Goal: Information Seeking & Learning: Learn about a topic

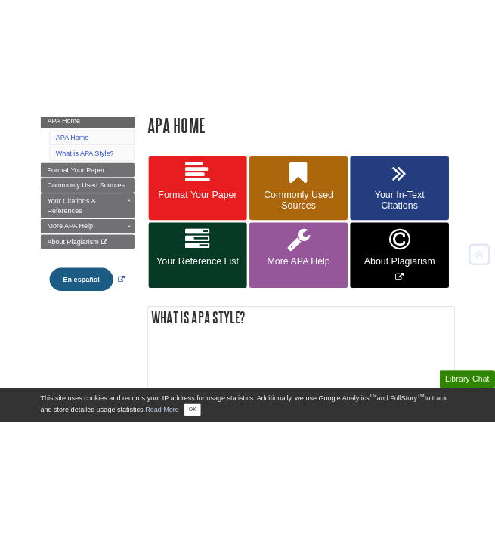
scroll to position [233, 0]
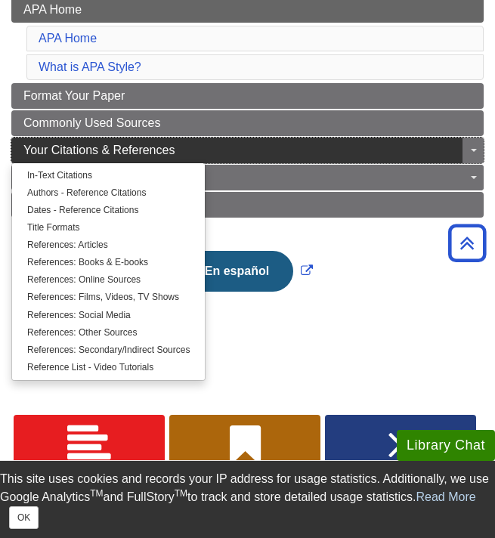
click at [132, 148] on span "Your Citations & References" at bounding box center [98, 150] width 151 height 13
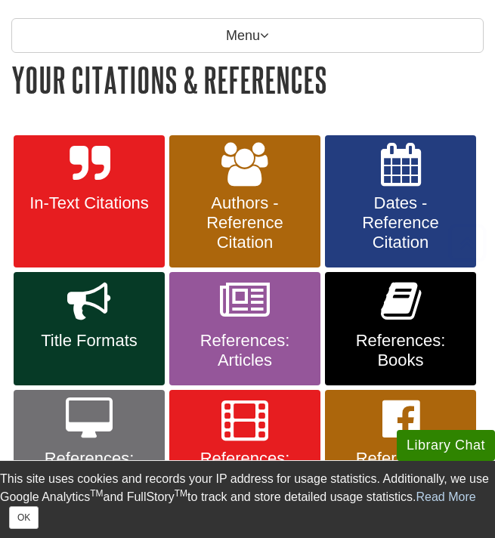
scroll to position [212, 0]
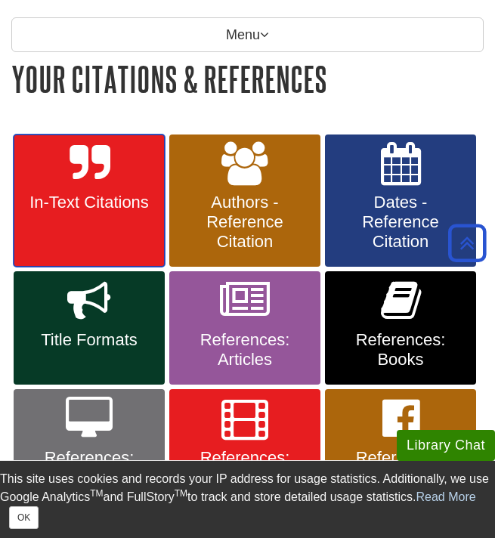
click at [125, 176] on link "In-Text Citations" at bounding box center [89, 201] width 151 height 133
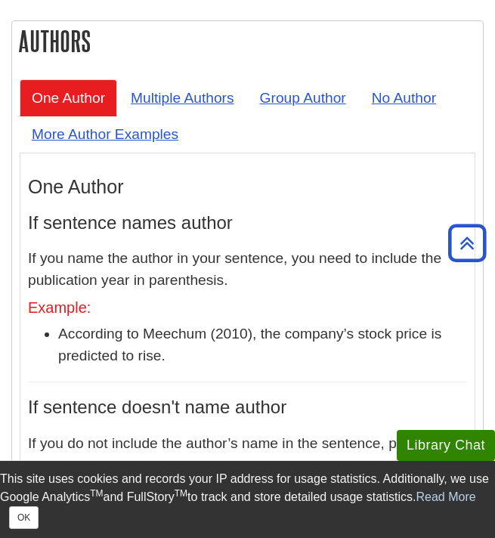
scroll to position [1927, 0]
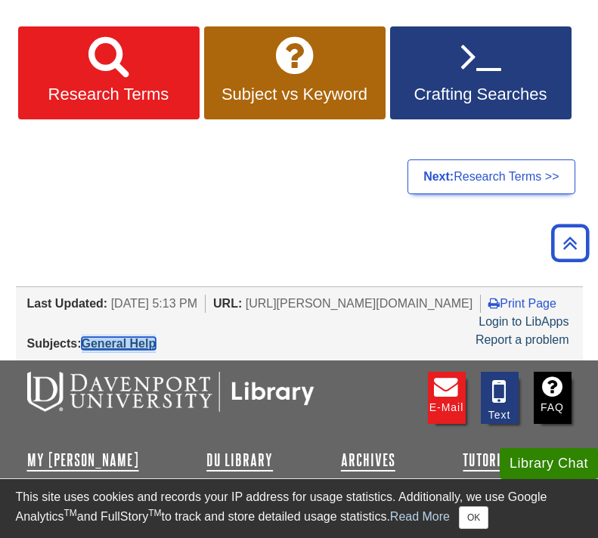
scroll to position [268, 0]
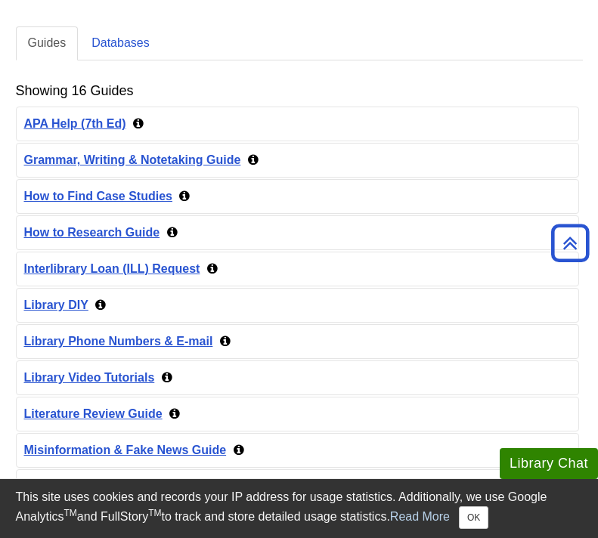
scroll to position [311, 0]
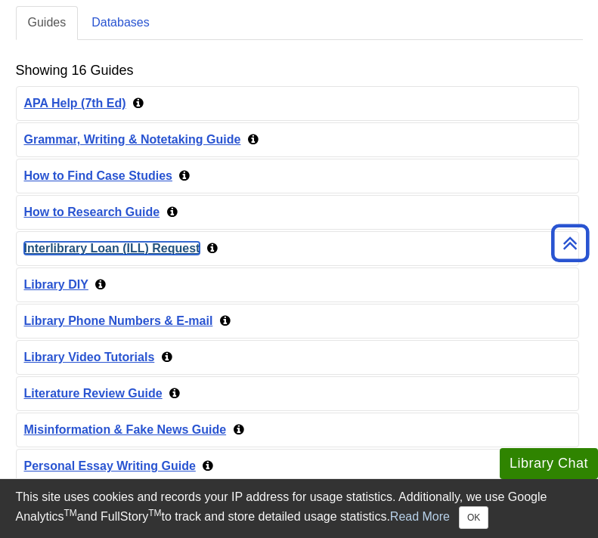
click at [161, 248] on link "Interlibrary Loan (ILL) Request" at bounding box center [112, 248] width 176 height 13
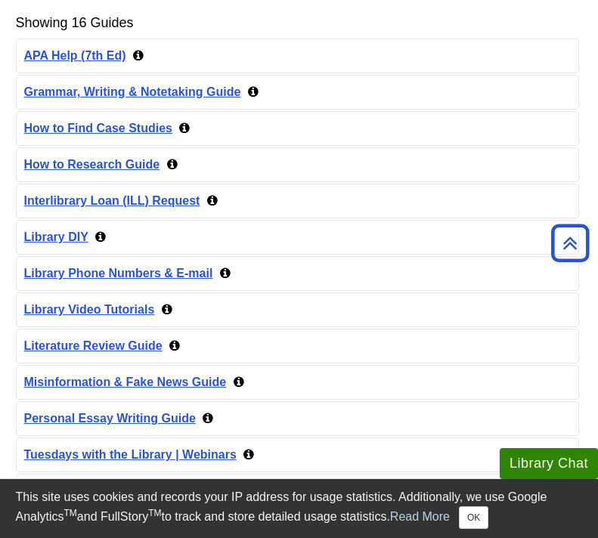
scroll to position [356, 0]
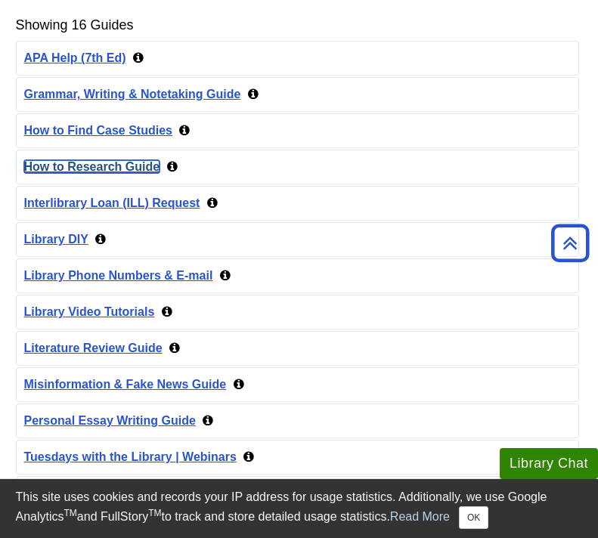
click at [134, 163] on link "How to Research Guide" at bounding box center [92, 166] width 136 height 13
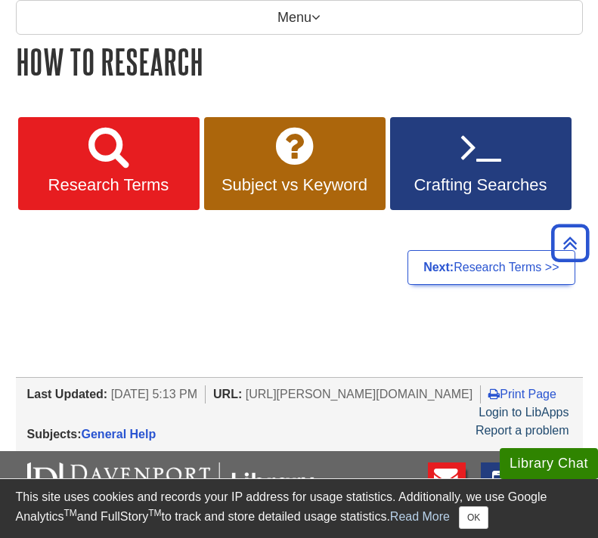
scroll to position [147, 0]
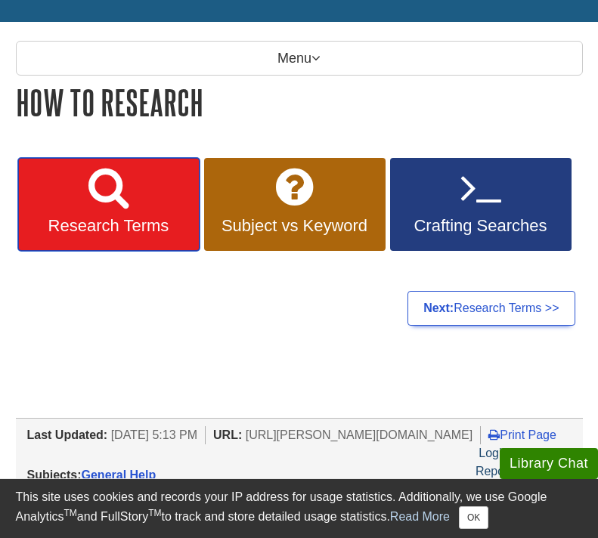
click at [131, 216] on span "Research Terms" at bounding box center [108, 226] width 159 height 20
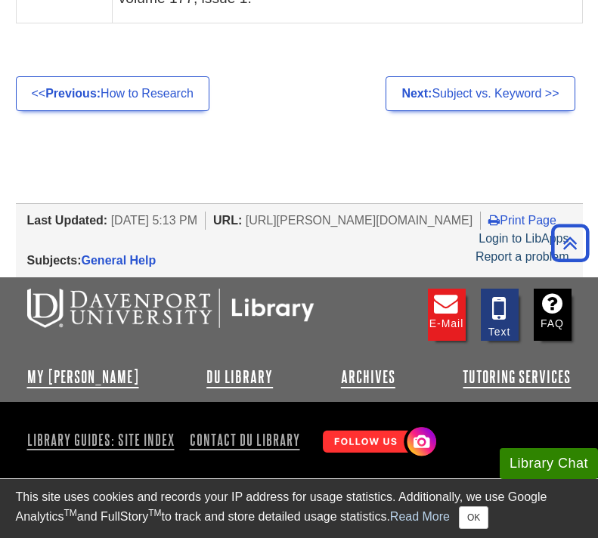
scroll to position [1524, 0]
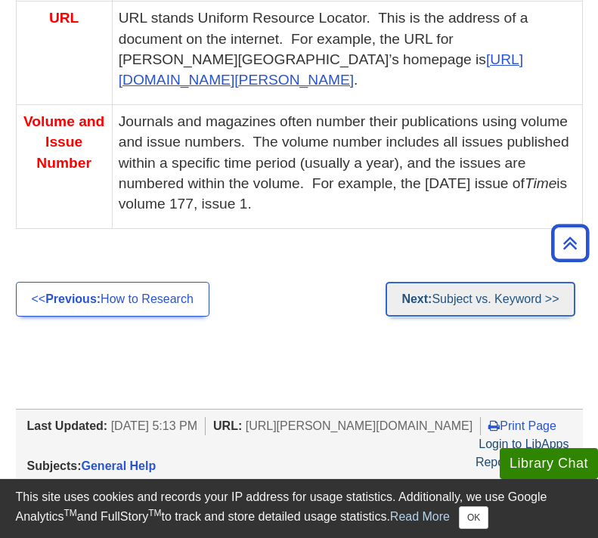
click at [470, 284] on link "Next: Subject vs. Keyword >>" at bounding box center [480, 299] width 189 height 35
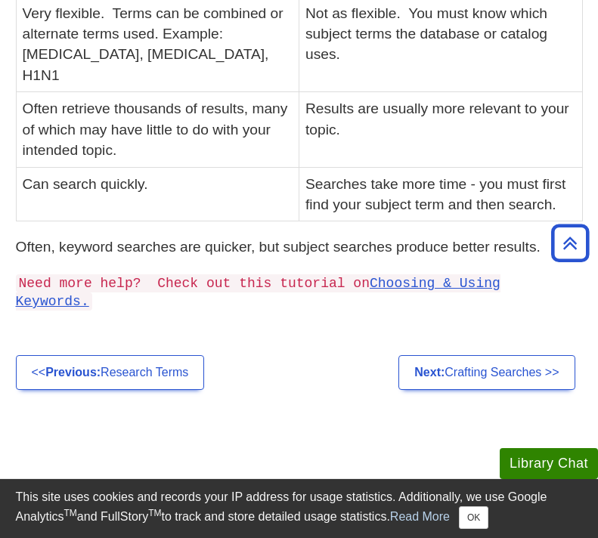
scroll to position [721, 0]
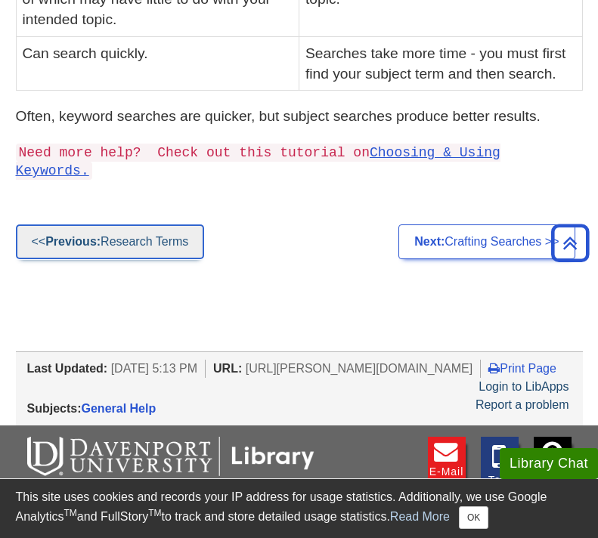
click at [187, 225] on link "<< Previous: Research Terms" at bounding box center [110, 242] width 189 height 35
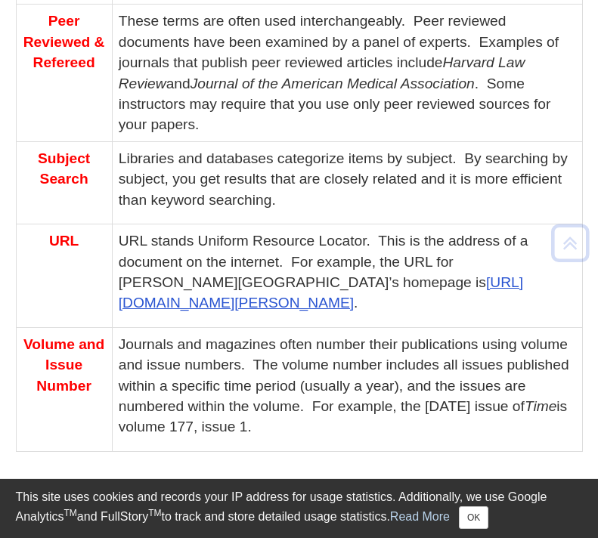
scroll to position [1729, 0]
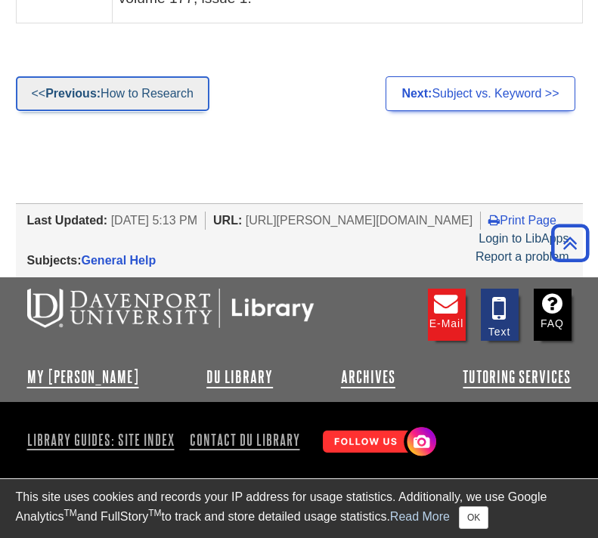
click at [140, 82] on link "<< Previous: How to Research" at bounding box center [113, 93] width 194 height 35
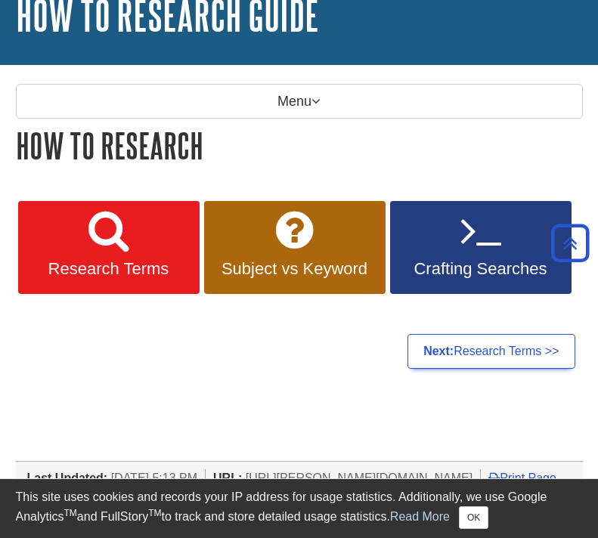
scroll to position [107, 0]
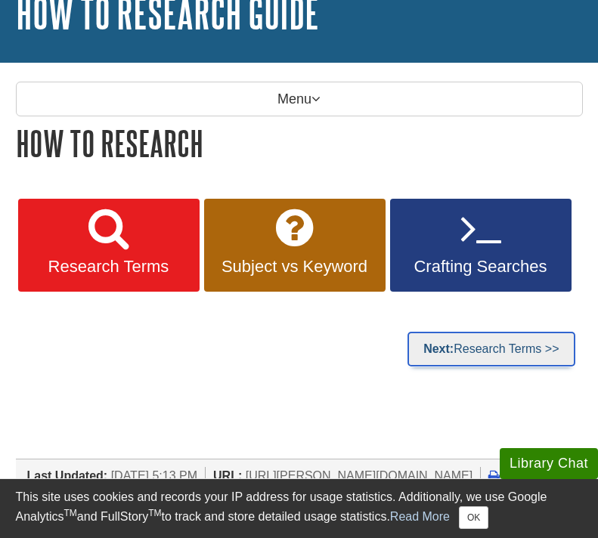
click at [544, 348] on link "Next: Research Terms >>" at bounding box center [491, 349] width 167 height 35
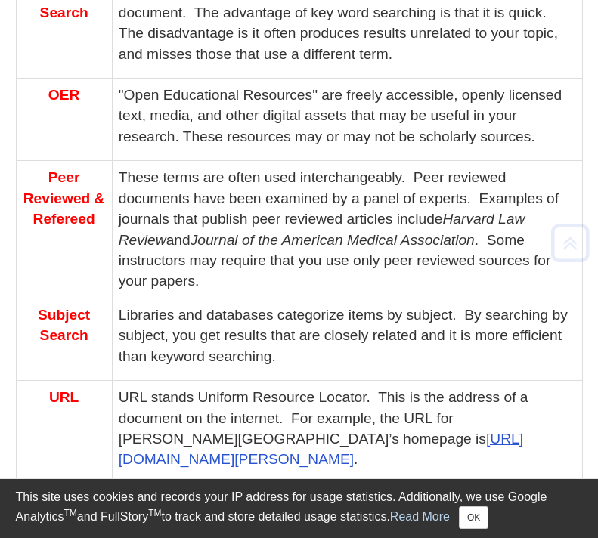
scroll to position [1729, 0]
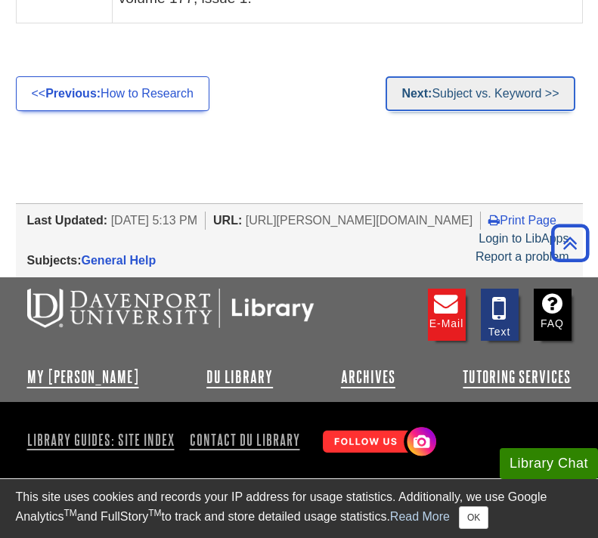
click at [501, 76] on link "Next: Subject vs. Keyword >>" at bounding box center [480, 93] width 189 height 35
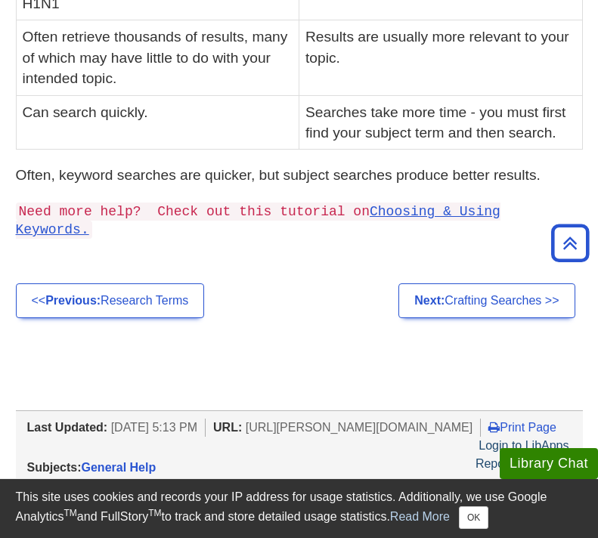
scroll to position [677, 0]
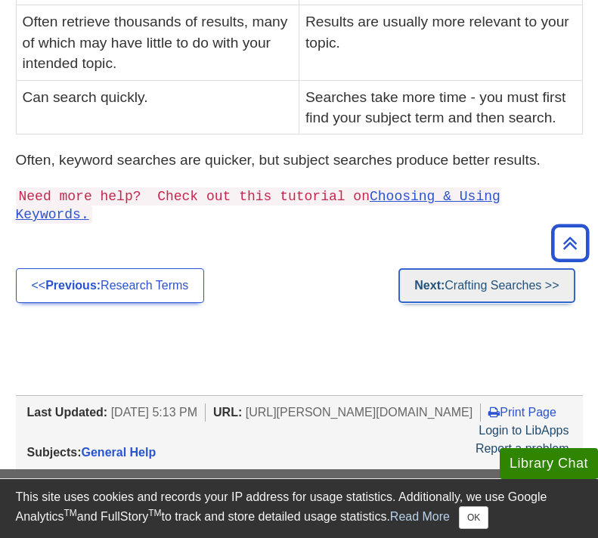
click at [460, 270] on link "Next: Crafting Searches >>" at bounding box center [486, 285] width 176 height 35
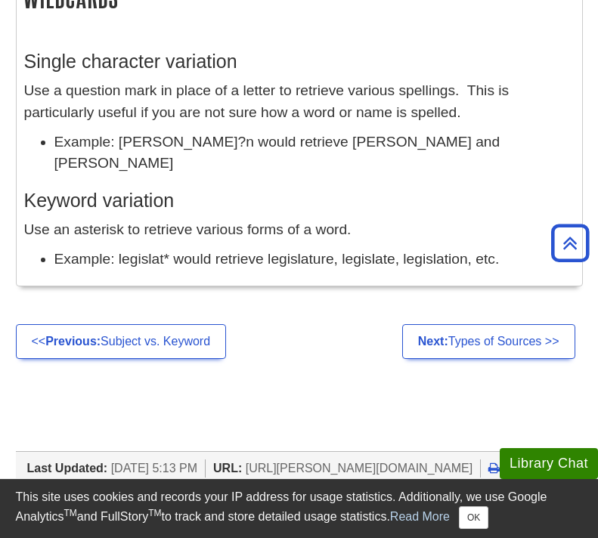
scroll to position [1549, 0]
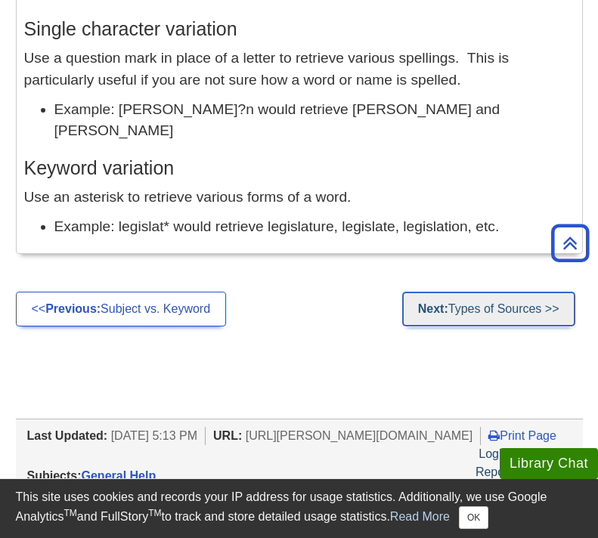
click at [463, 305] on link "Next: Types of Sources >>" at bounding box center [488, 309] width 173 height 35
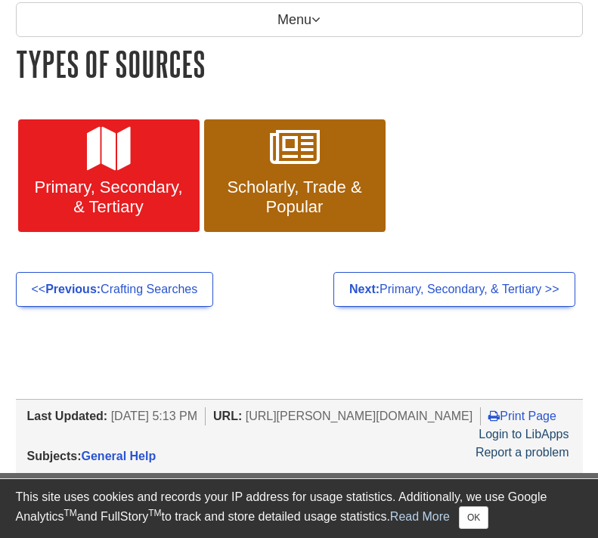
scroll to position [213, 0]
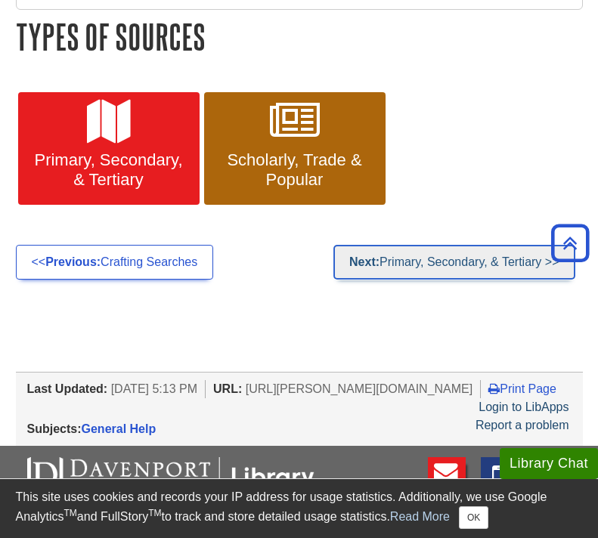
click at [410, 258] on link "Next: Primary, Secondary, & Tertiary >>" at bounding box center [453, 262] width 241 height 35
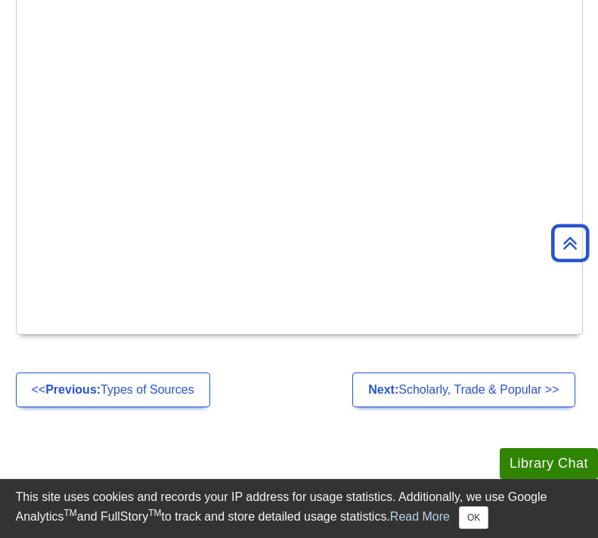
scroll to position [912, 0]
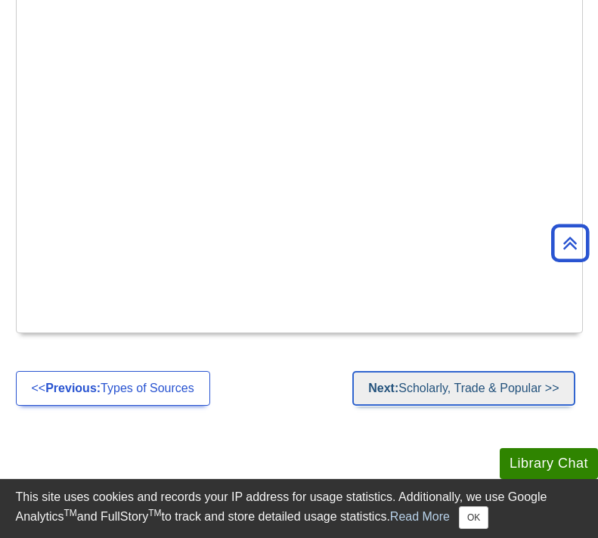
click at [470, 371] on link "Next: Scholarly, Trade & Popular >>" at bounding box center [463, 388] width 222 height 35
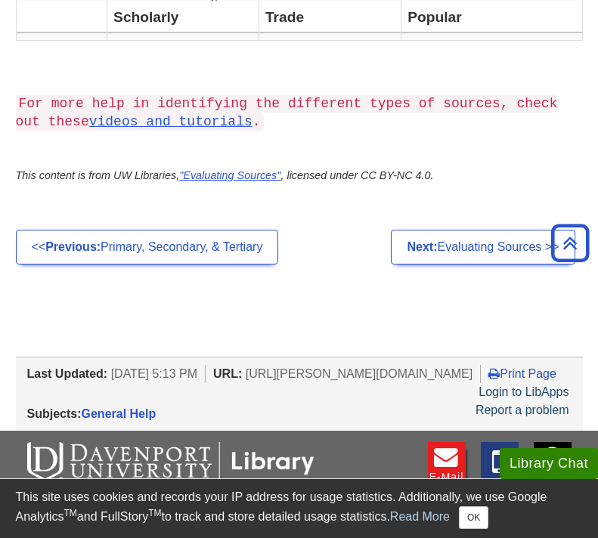
scroll to position [1850, 0]
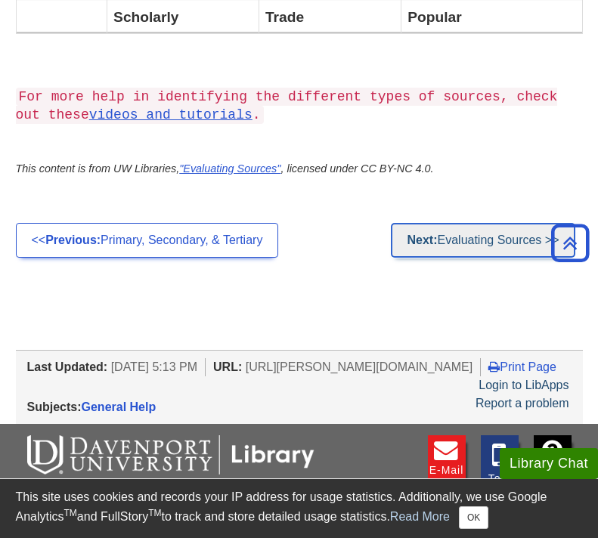
click at [486, 243] on link "Next: Evaluating Sources >>" at bounding box center [483, 240] width 184 height 35
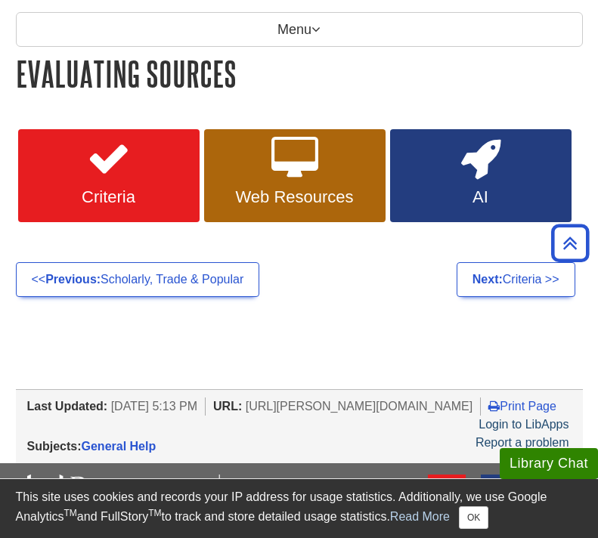
scroll to position [172, 0]
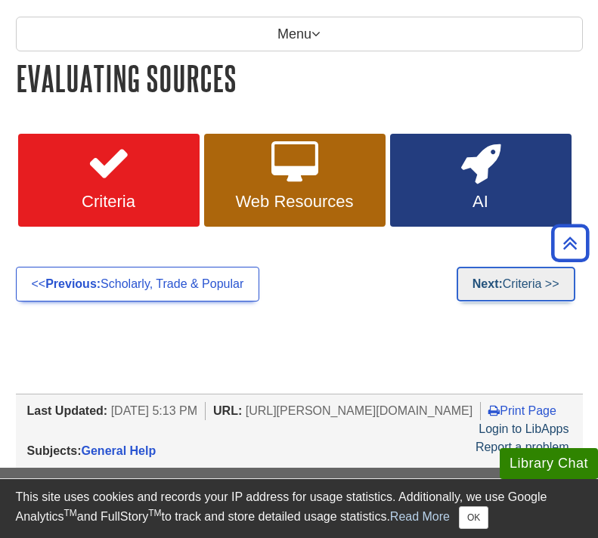
click at [516, 280] on link "Next: Criteria >>" at bounding box center [516, 284] width 119 height 35
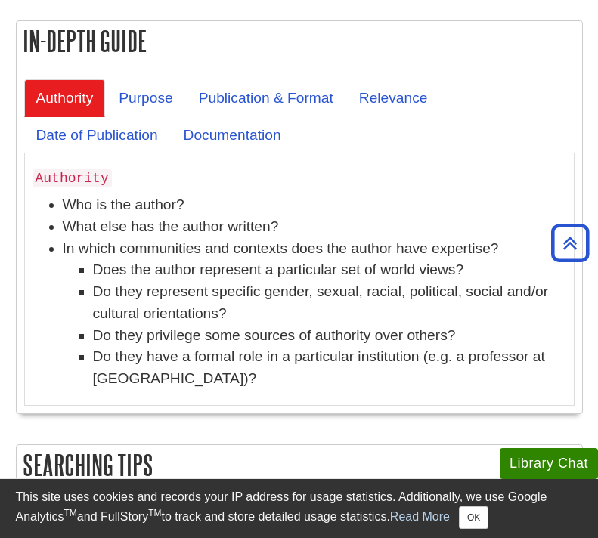
scroll to position [597, 0]
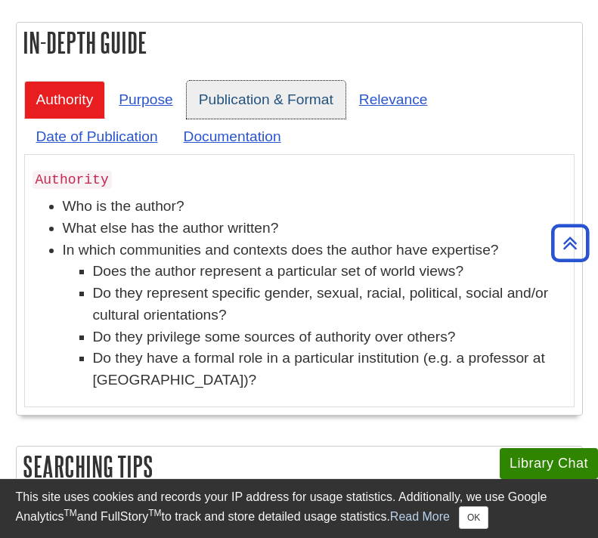
click at [286, 100] on link "Publication & Format" at bounding box center [266, 99] width 159 height 37
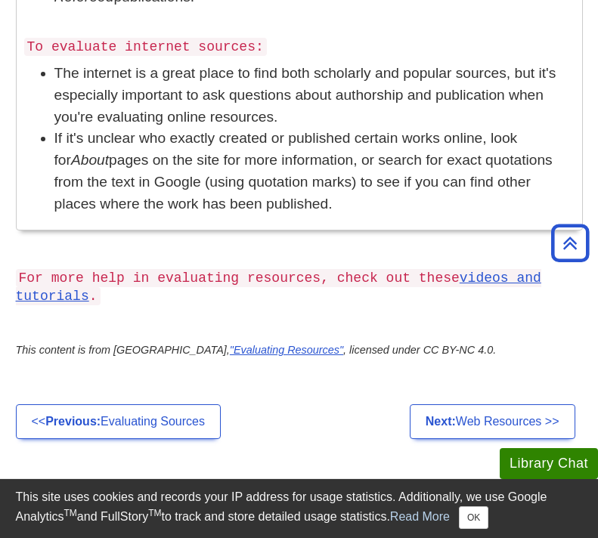
scroll to position [1468, 0]
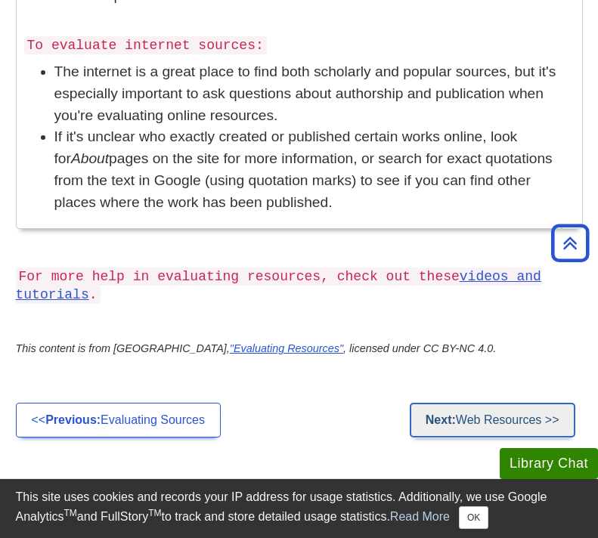
click at [482, 425] on link "Next: Web Resources >>" at bounding box center [493, 420] width 166 height 35
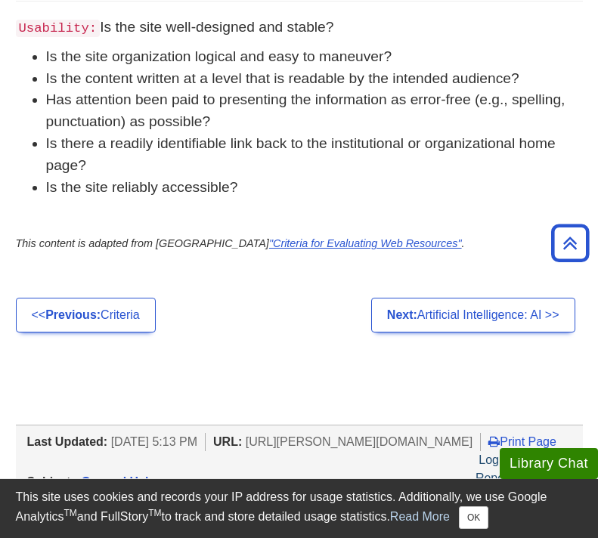
scroll to position [1104, 0]
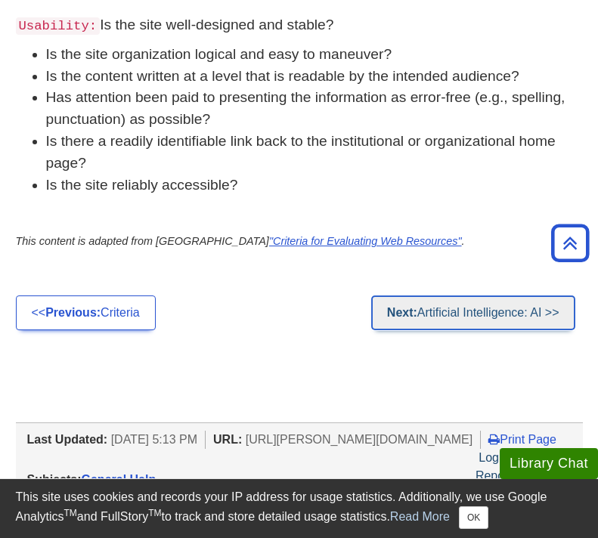
click at [400, 312] on strong "Next:" at bounding box center [402, 312] width 30 height 13
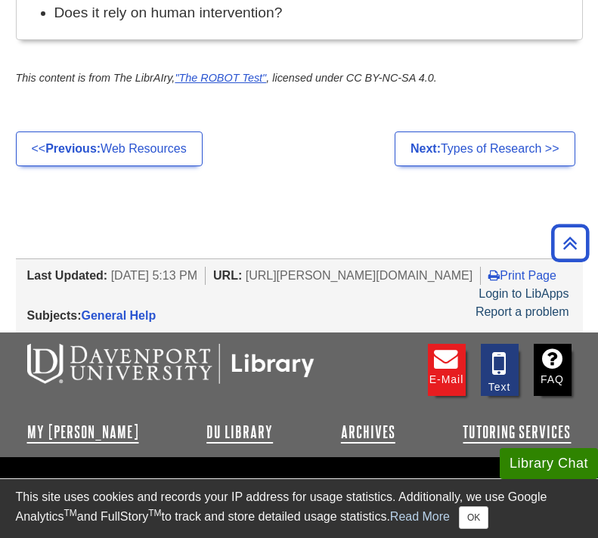
scroll to position [1772, 0]
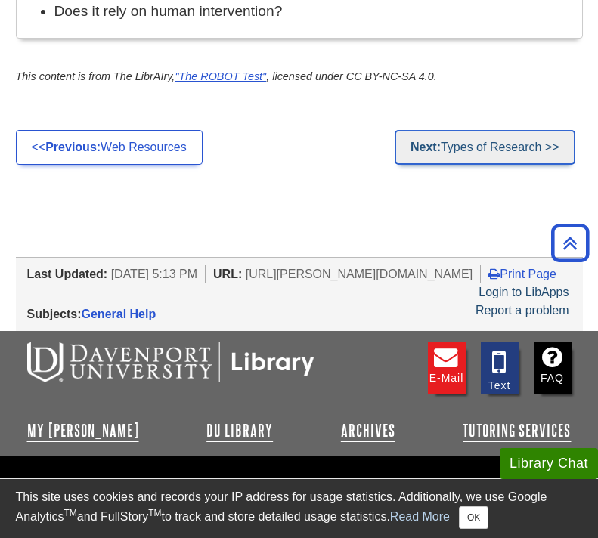
click at [464, 134] on link "Next: Types of Research >>" at bounding box center [485, 147] width 181 height 35
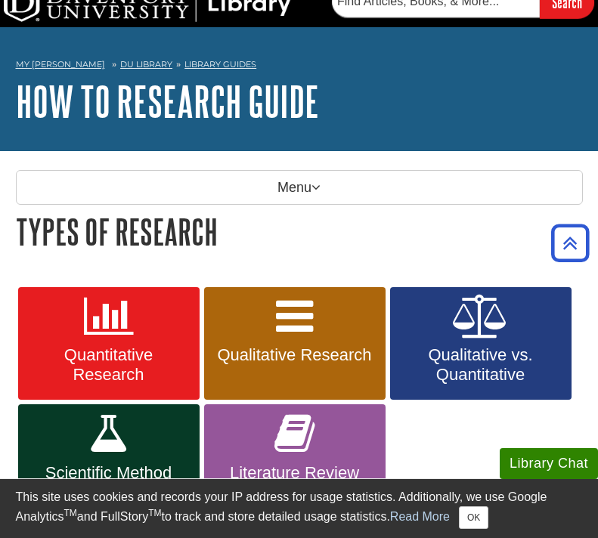
scroll to position [17, 0]
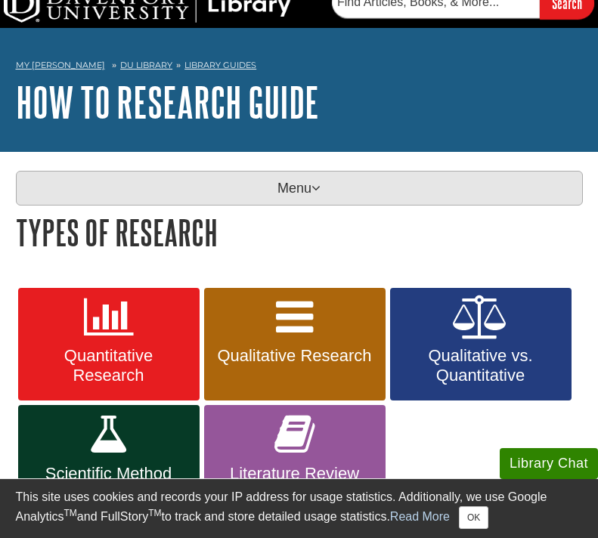
click at [299, 188] on p "Menu" at bounding box center [299, 188] width 567 height 35
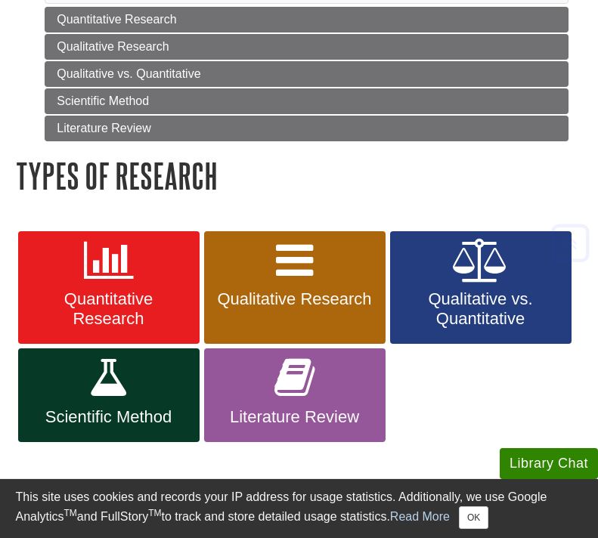
scroll to position [356, 0]
